Goal: Information Seeking & Learning: Compare options

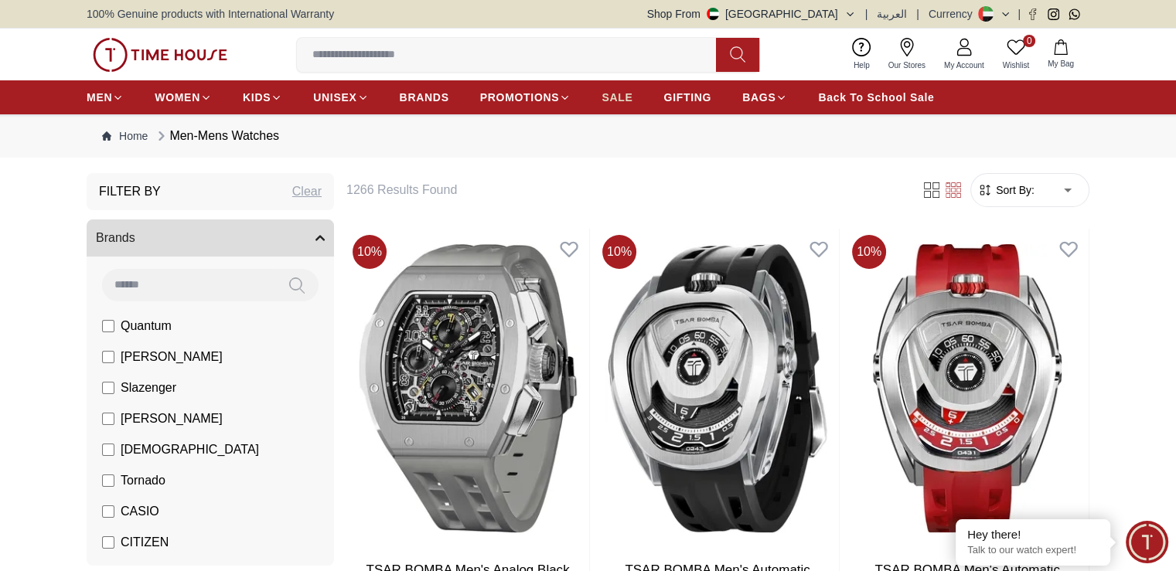
click at [621, 93] on span "SALE" at bounding box center [617, 97] width 31 height 15
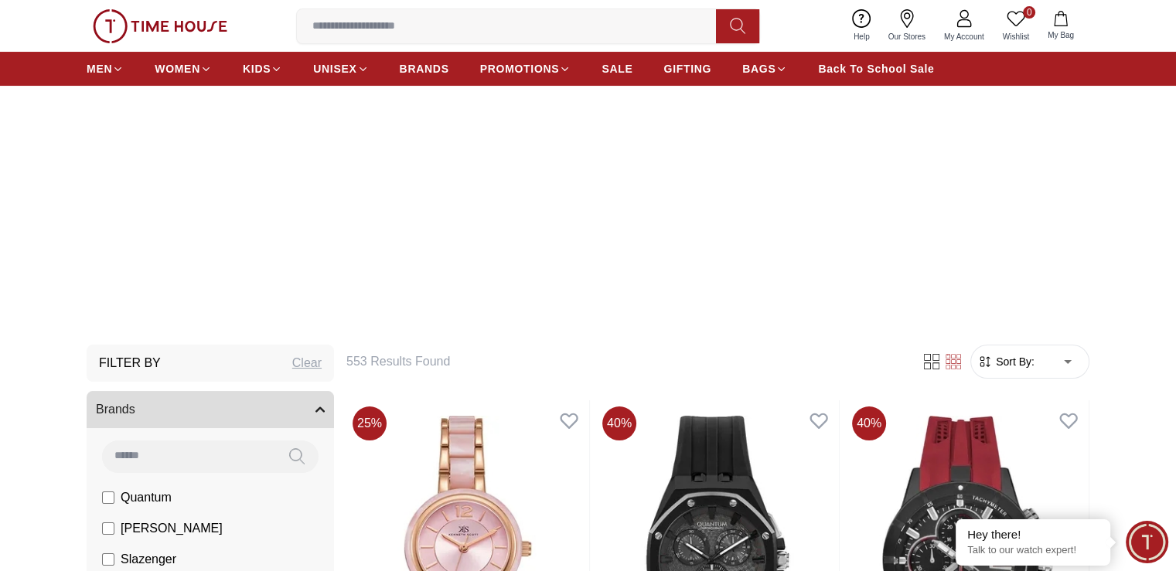
scroll to position [232, 0]
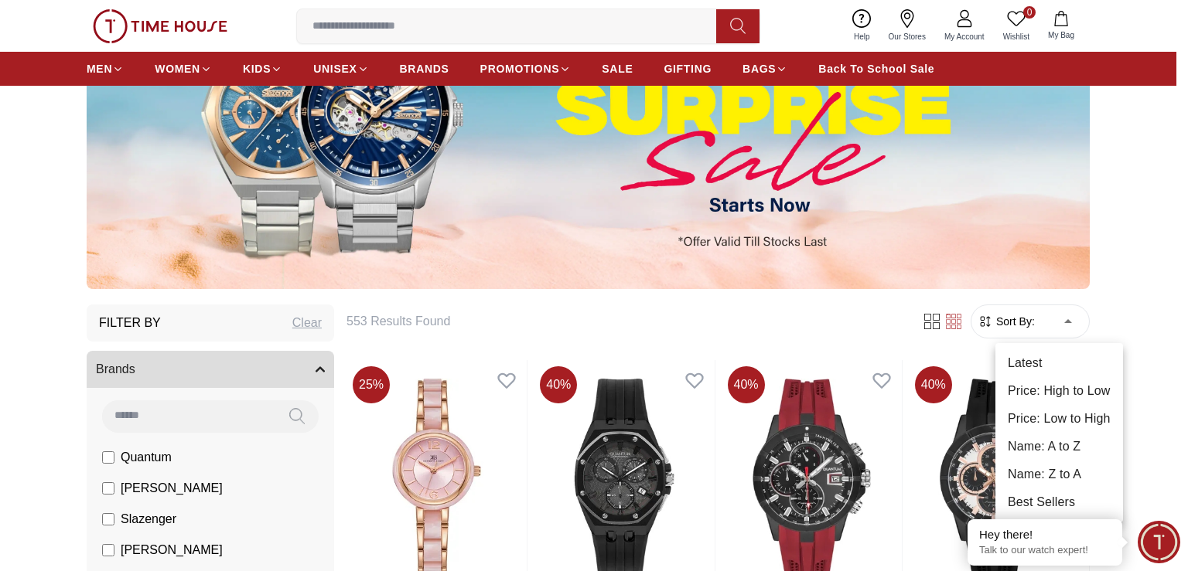
click at [1049, 412] on li "Price: Low to High" at bounding box center [1059, 419] width 128 height 28
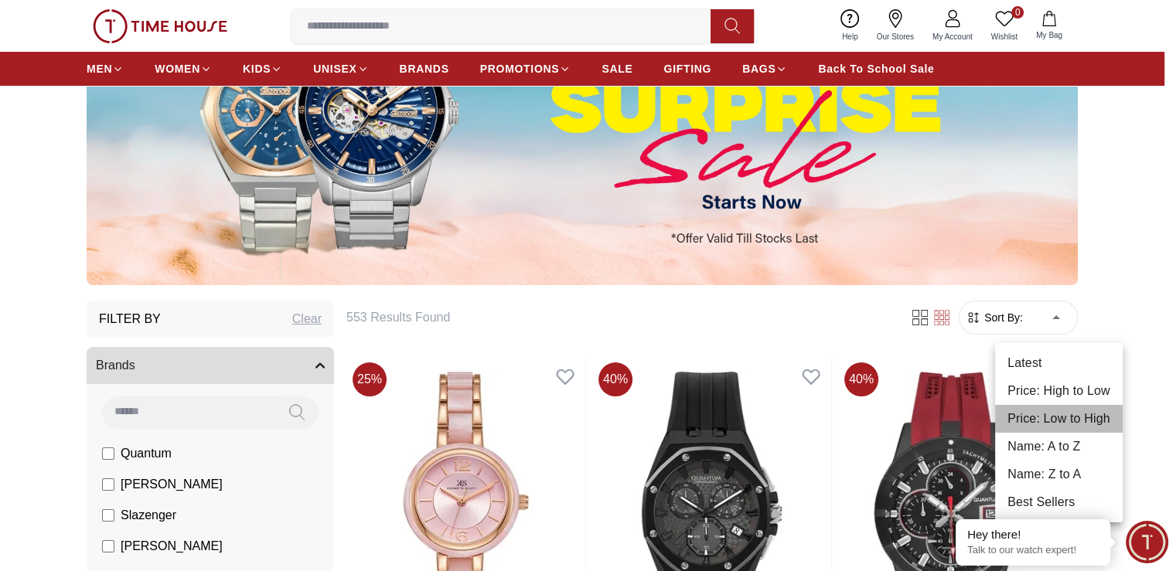
type input "*"
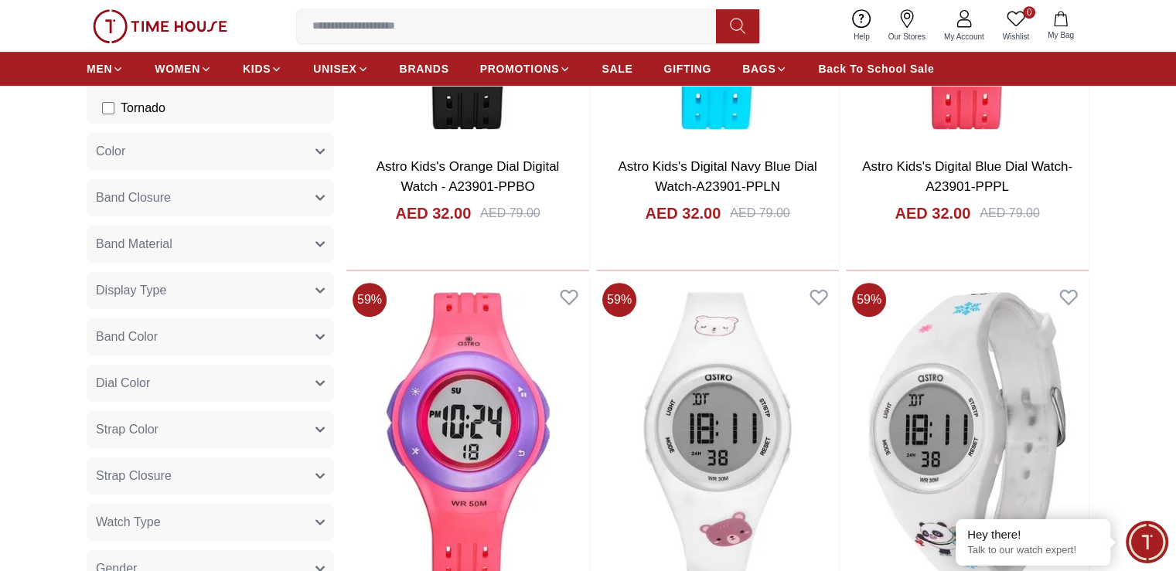
scroll to position [851, 0]
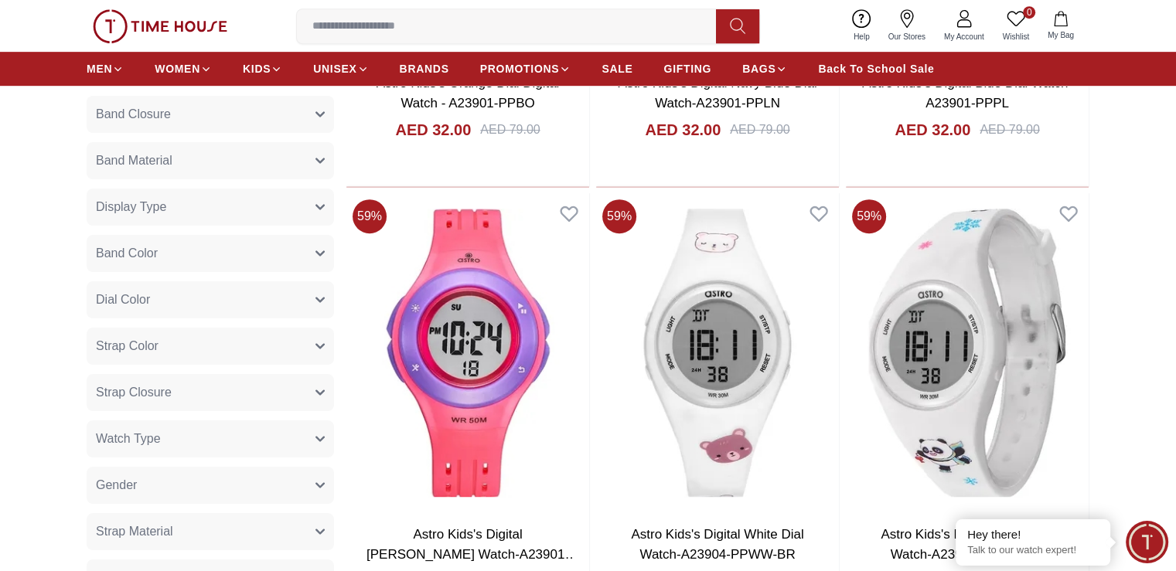
click at [255, 483] on button "Gender" at bounding box center [210, 485] width 247 height 37
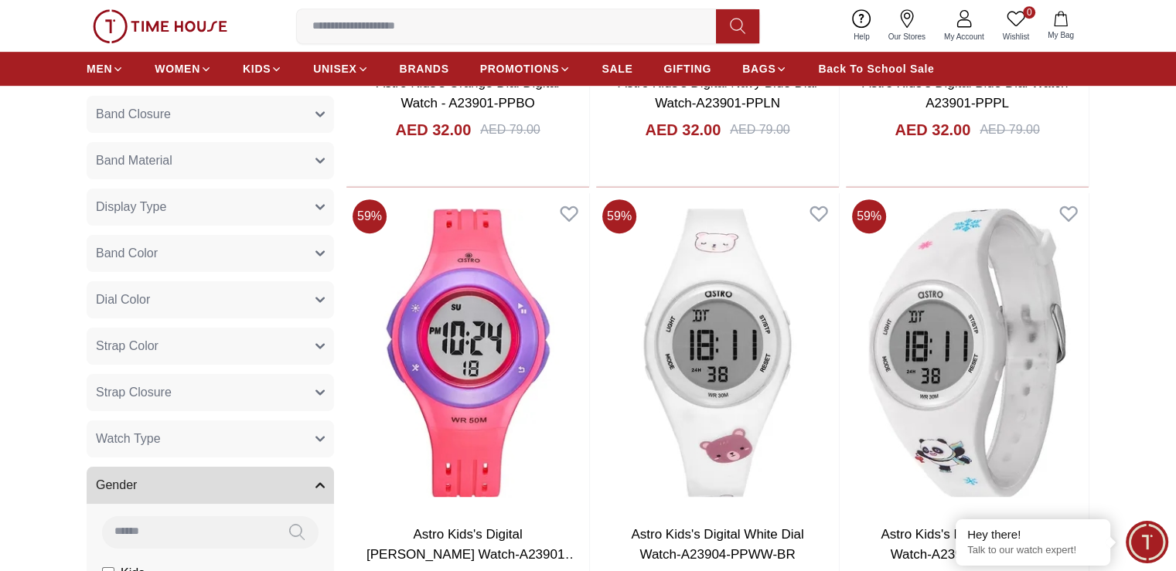
scroll to position [1005, 0]
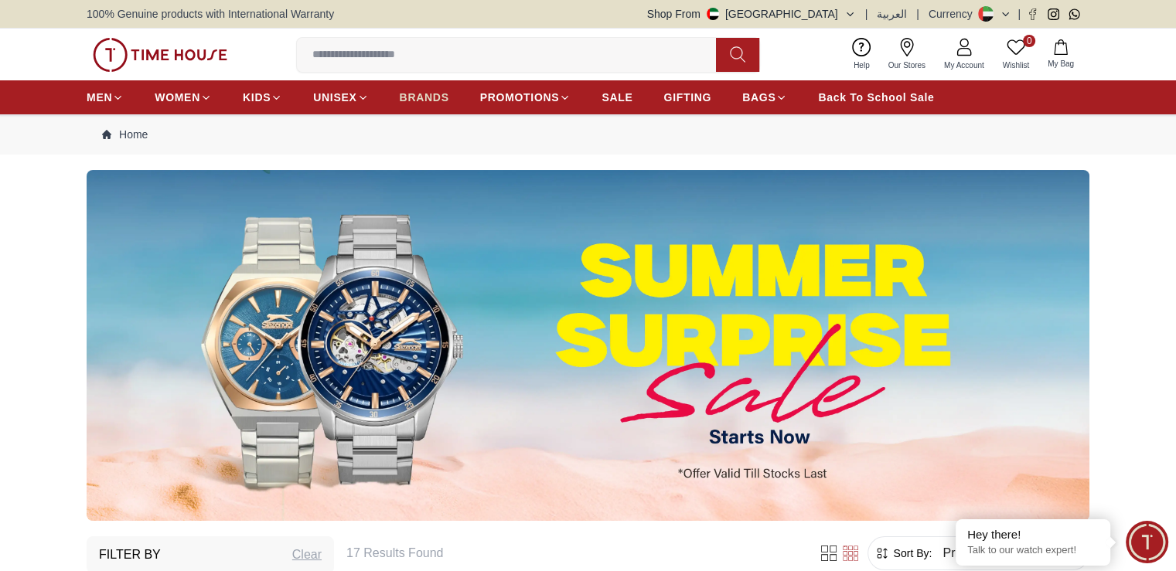
click at [421, 99] on span "BRANDS" at bounding box center [424, 97] width 49 height 15
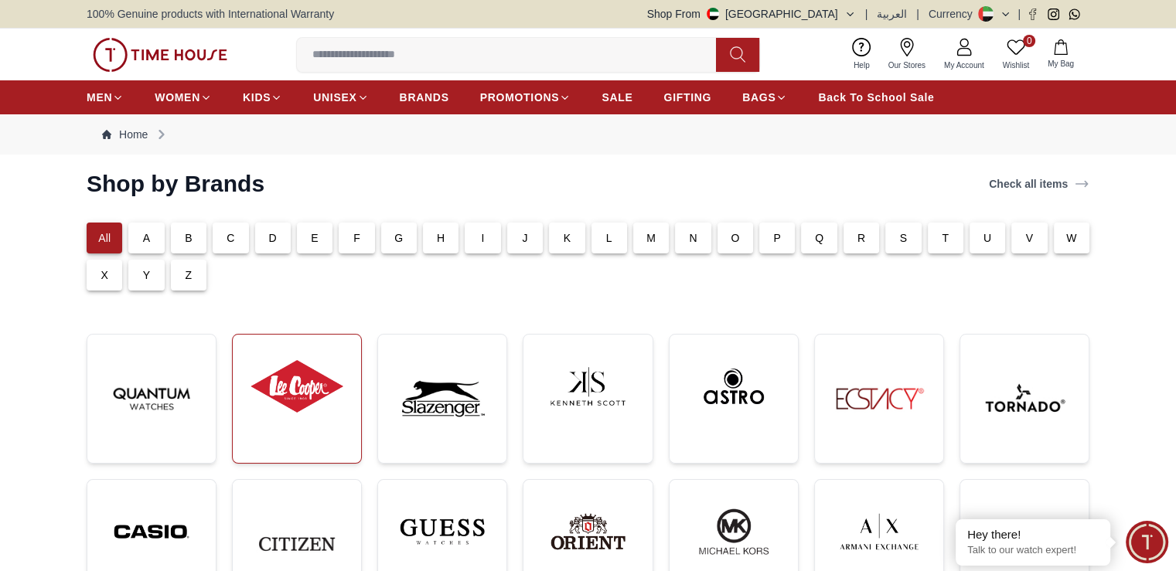
click at [282, 394] on img at bounding box center [297, 386] width 104 height 79
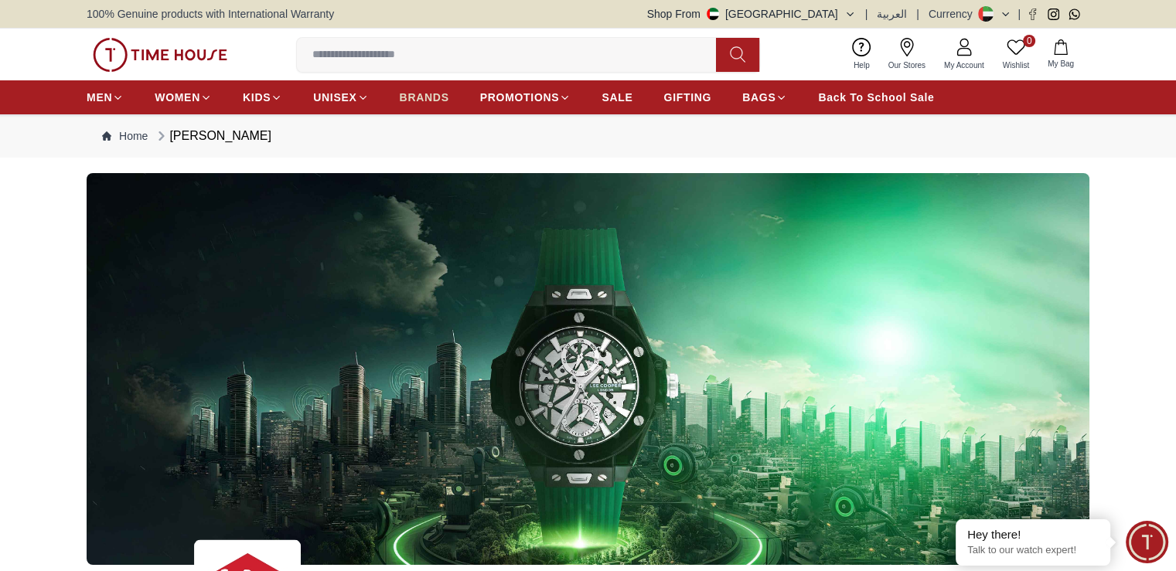
click at [415, 103] on span "BRANDS" at bounding box center [424, 97] width 49 height 15
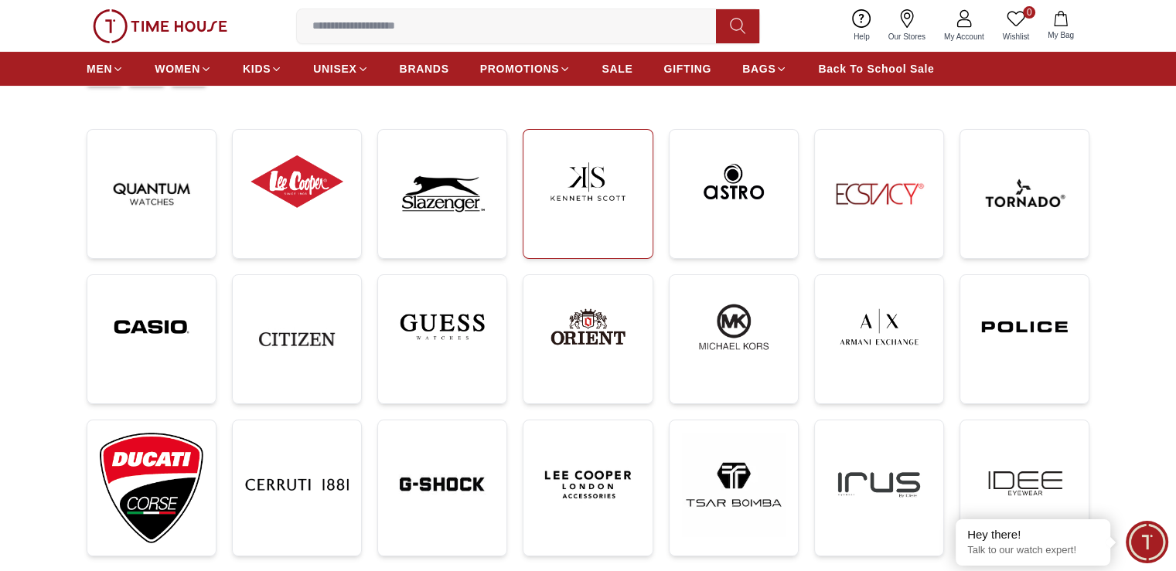
scroll to position [232, 0]
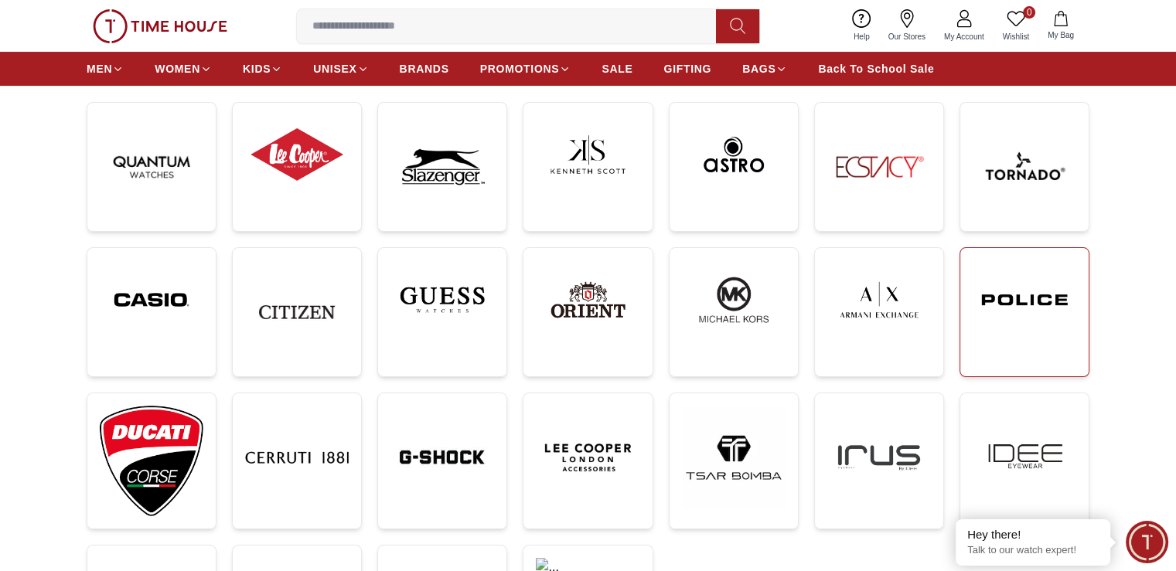
click at [1019, 305] on img at bounding box center [1025, 300] width 104 height 79
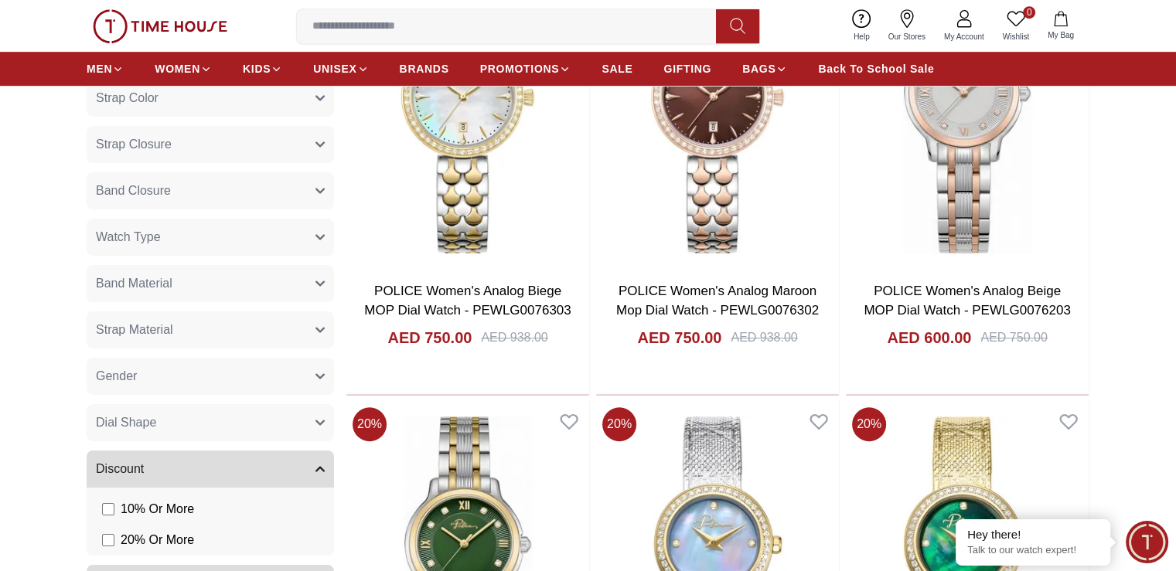
scroll to position [928, 0]
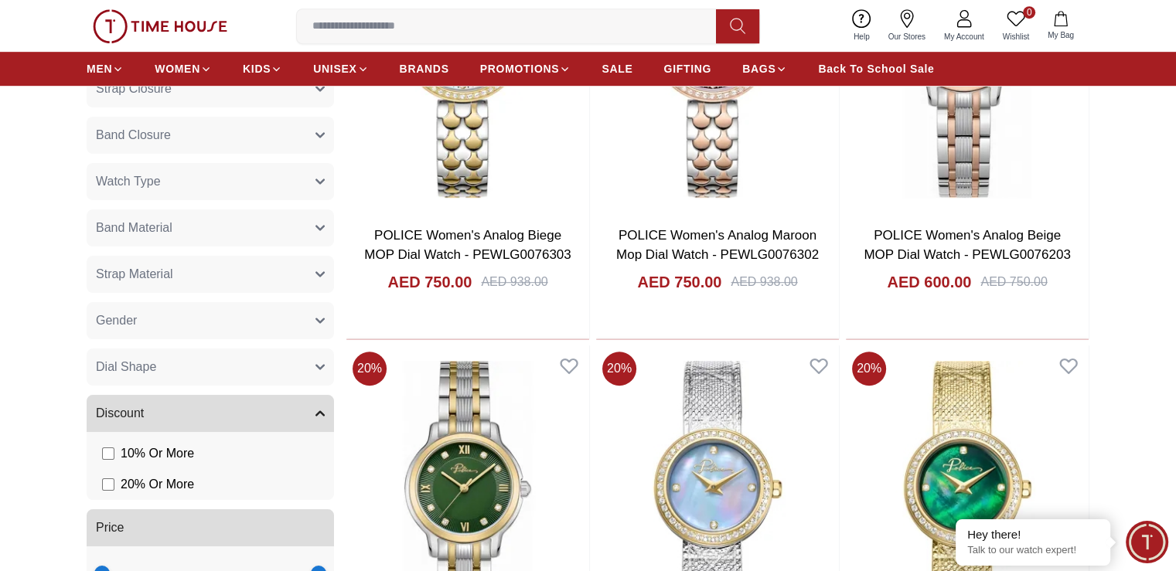
click at [186, 316] on button "Gender" at bounding box center [210, 320] width 247 height 37
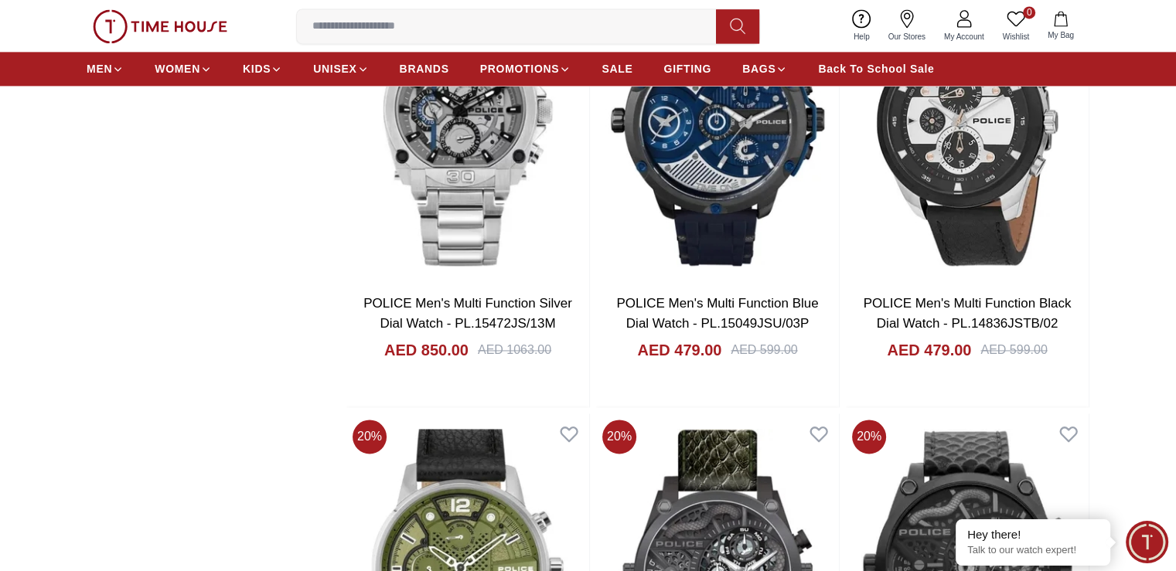
scroll to position [2243, 0]
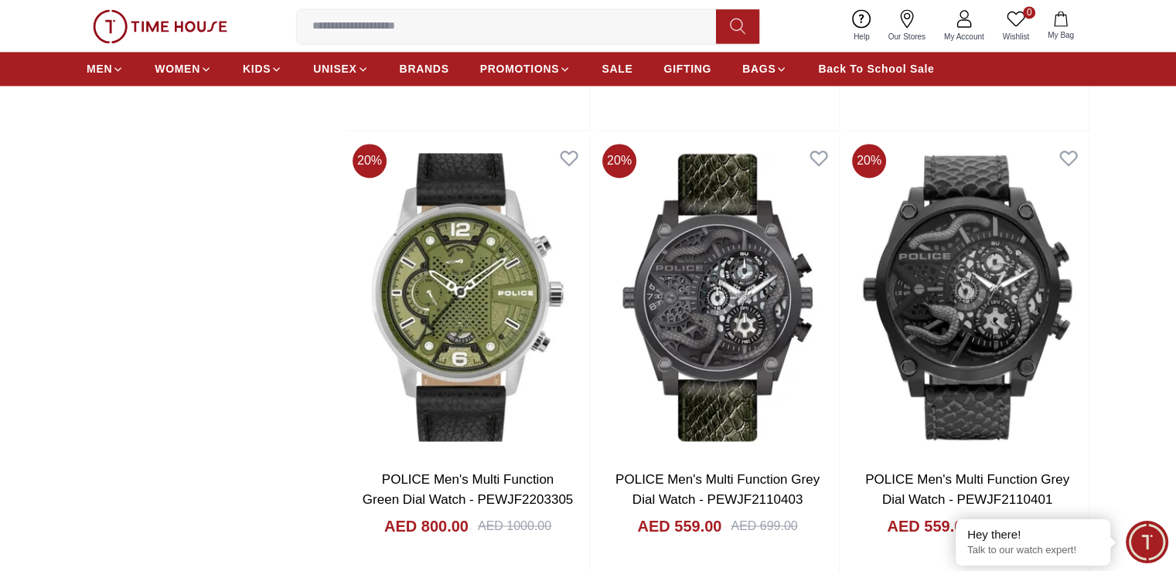
scroll to position [2707, 0]
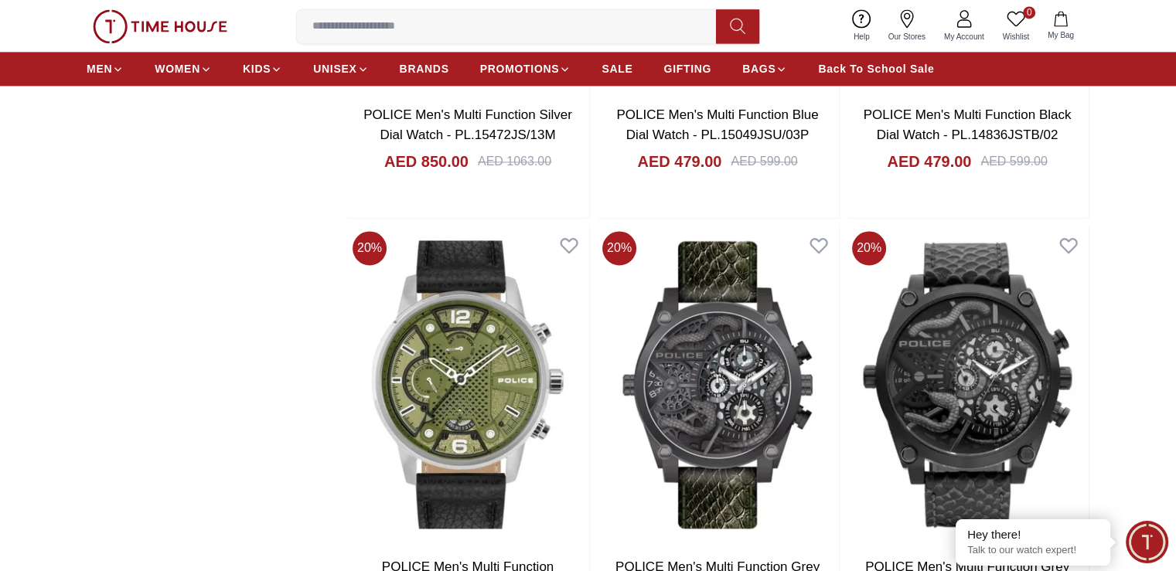
scroll to position [2320, 0]
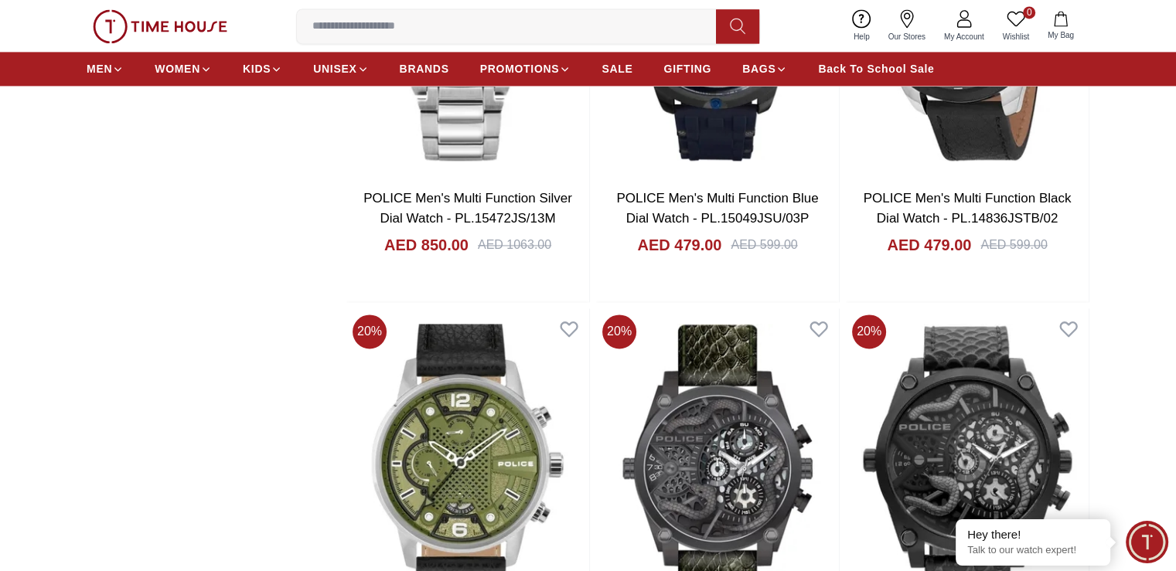
scroll to position [2707, 0]
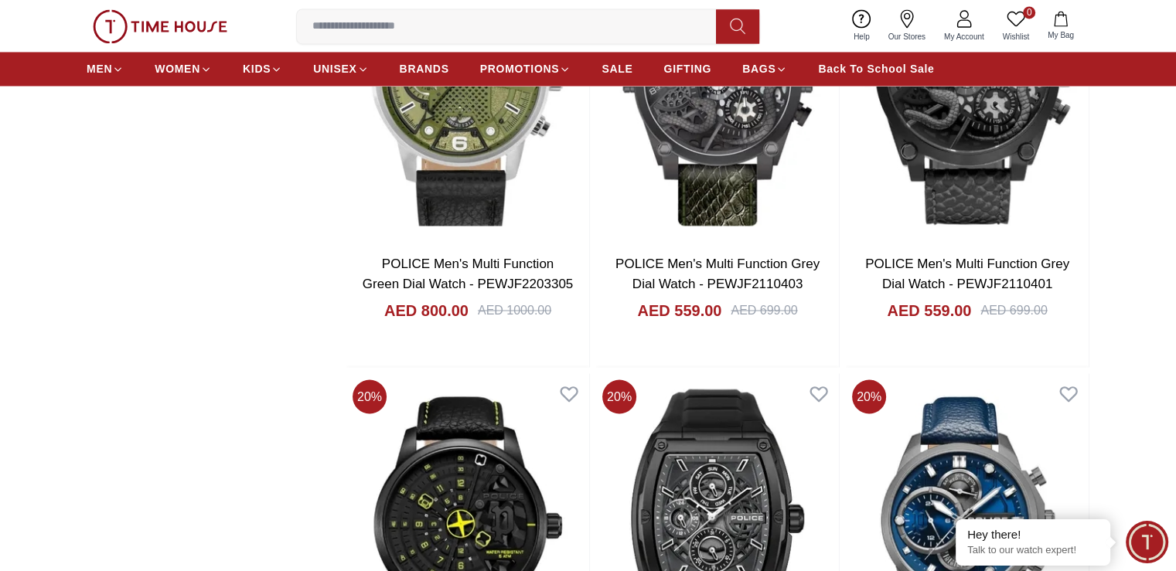
scroll to position [2243, 0]
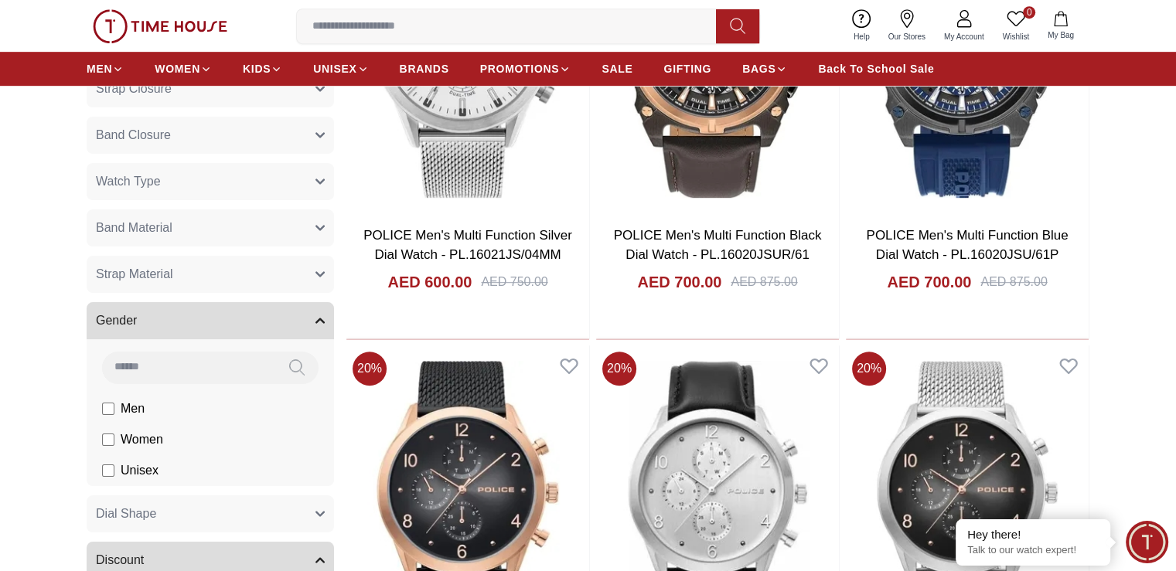
scroll to position [232, 0]
